Goal: Navigation & Orientation: Find specific page/section

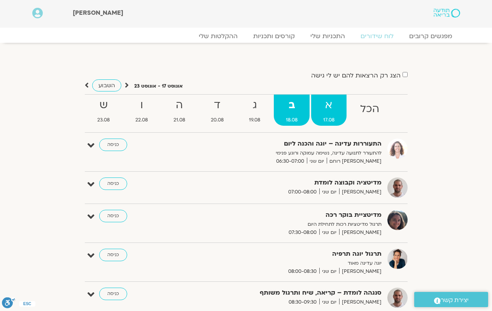
drag, startPoint x: 329, startPoint y: 111, endPoint x: 318, endPoint y: 121, distance: 15.2
click at [329, 111] on strong "א" at bounding box center [328, 105] width 35 height 18
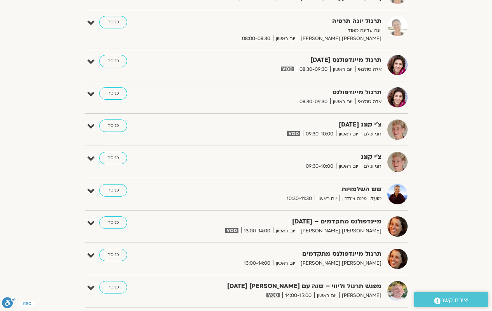
scroll to position [311, 0]
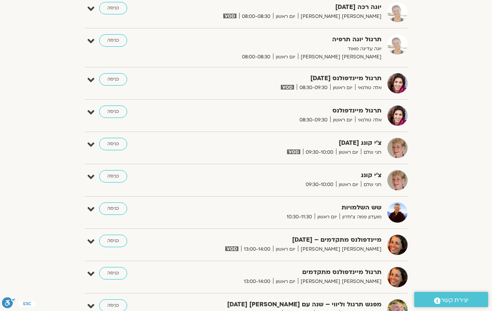
drag, startPoint x: 323, startPoint y: 35, endPoint x: 301, endPoint y: 57, distance: 31.4
click at [320, 39] on strong "תרגול יוגה תרפיה" at bounding box center [286, 39] width 191 height 11
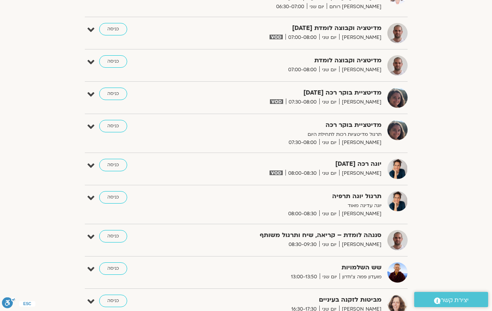
scroll to position [117, 0]
